Goal: Task Accomplishment & Management: Complete application form

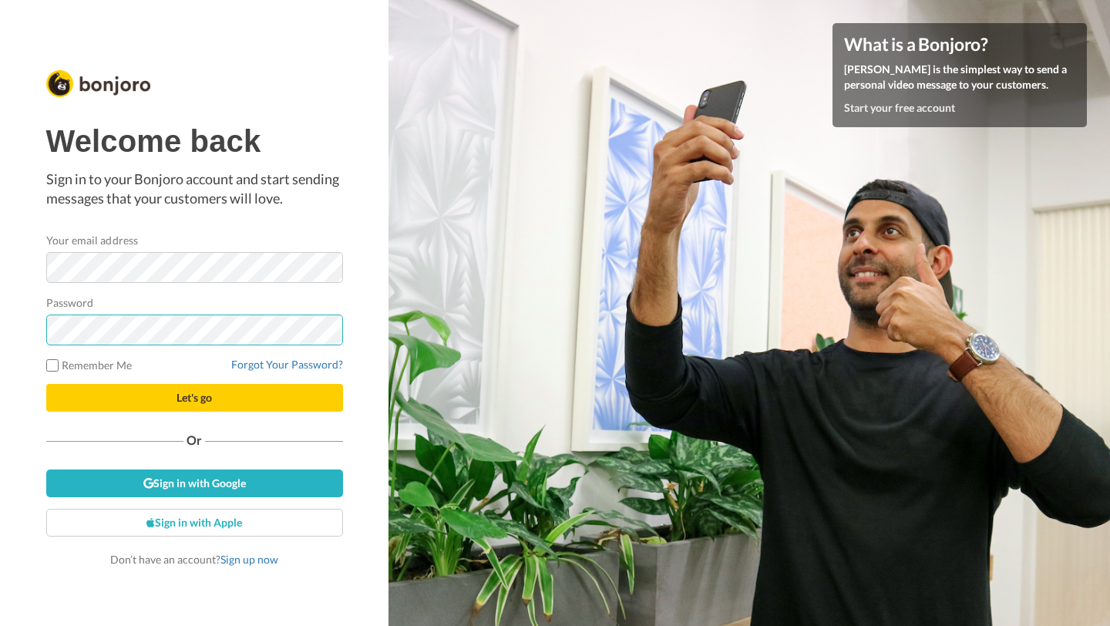
click at [46, 384] on button "Let's go" at bounding box center [194, 398] width 297 height 28
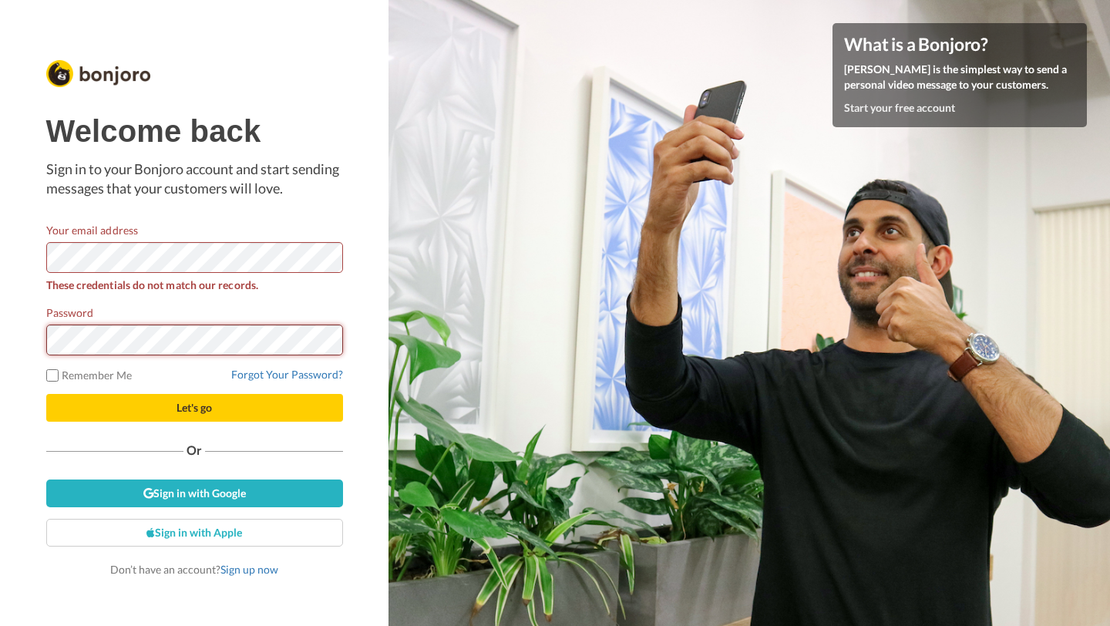
click at [46, 394] on button "Let's go" at bounding box center [194, 408] width 297 height 28
click at [251, 570] on link "Sign up now" at bounding box center [249, 569] width 58 height 13
